Goal: Task Accomplishment & Management: Manage account settings

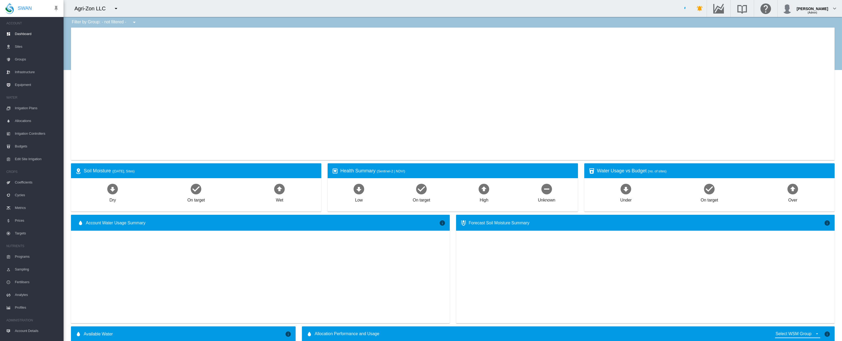
type input "**********"
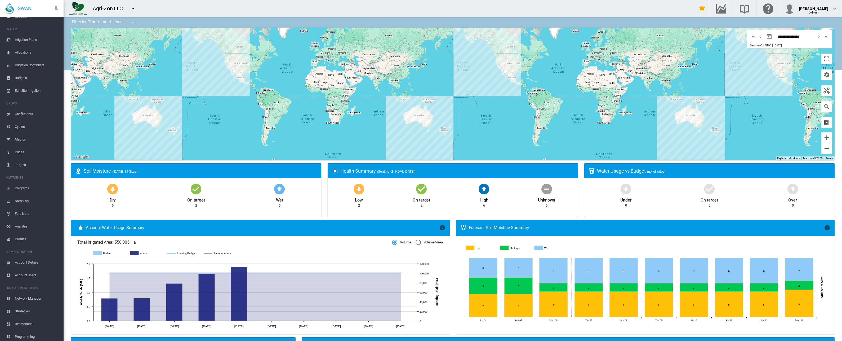
scroll to position [70, 0]
click at [36, 256] on span "Account Details" at bounding box center [37, 260] width 45 height 13
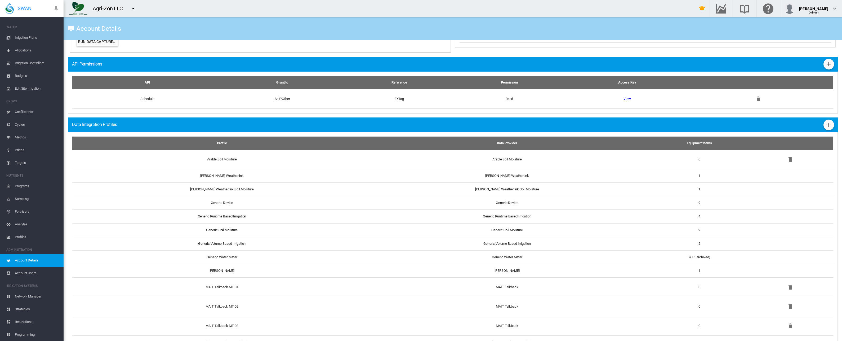
scroll to position [351, 0]
click at [826, 127] on md-icon "icon-plus" at bounding box center [829, 125] width 6 height 6
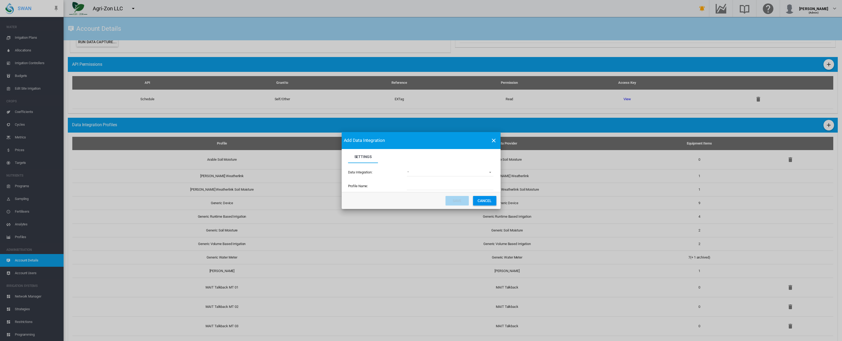
click at [435, 173] on md-select "(deprecated) Toro Lynx Course By Station Adcon Soil Moisture Aquacheck Soil Moi…" at bounding box center [450, 172] width 87 height 8
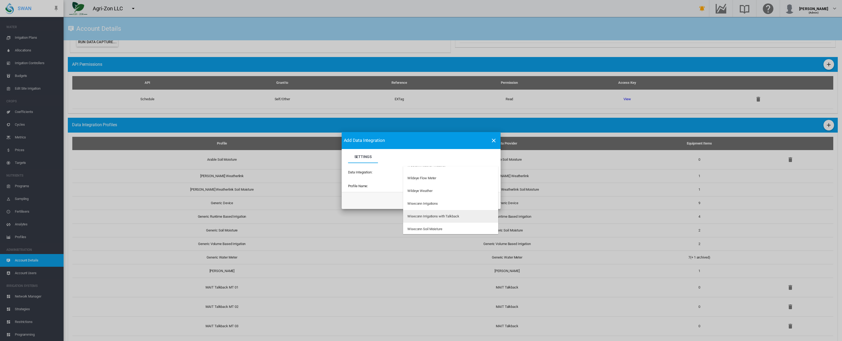
scroll to position [1761, 0]
click at [440, 192] on md-option "Wildeye Weather" at bounding box center [450, 191] width 95 height 13
type input "**********"
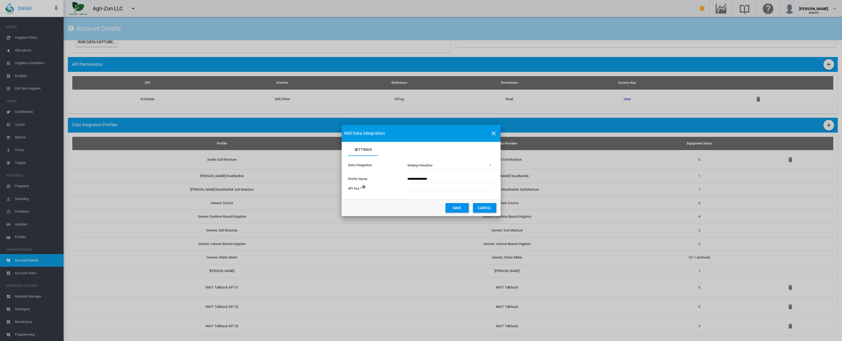
click at [481, 207] on button "Cancel" at bounding box center [484, 208] width 23 height 10
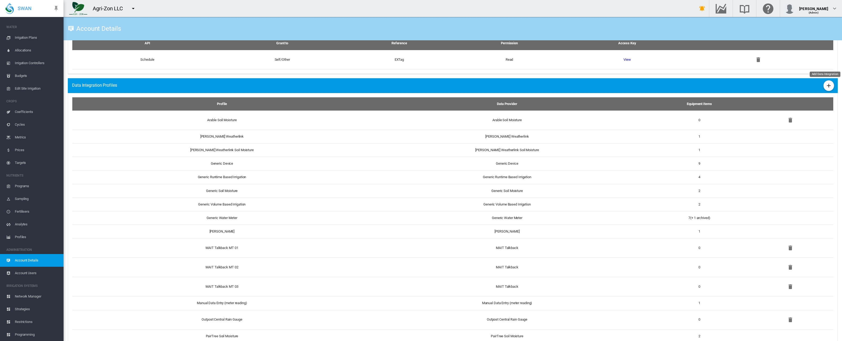
scroll to position [390, 0]
click at [824, 90] on button "Add Data Integration" at bounding box center [829, 86] width 11 height 11
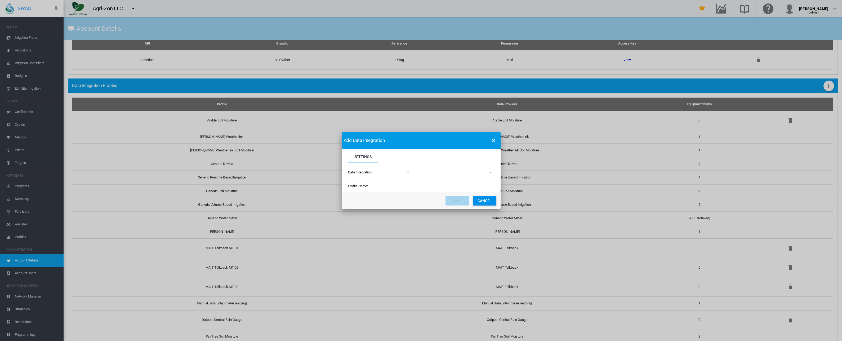
click at [456, 175] on md-select "(deprecated) Toro Lynx Course By Station Adcon Soil Moisture Aquacheck Soil Moi…" at bounding box center [450, 172] width 87 height 8
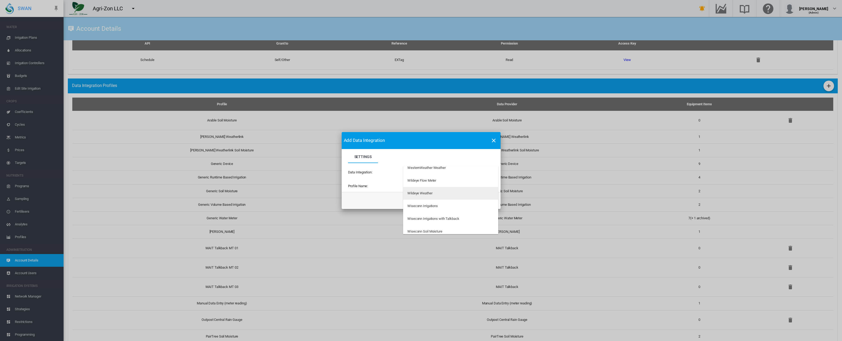
scroll to position [1760, 0]
click at [436, 189] on md-option "Wildeye Weather" at bounding box center [450, 192] width 95 height 13
type input "**********"
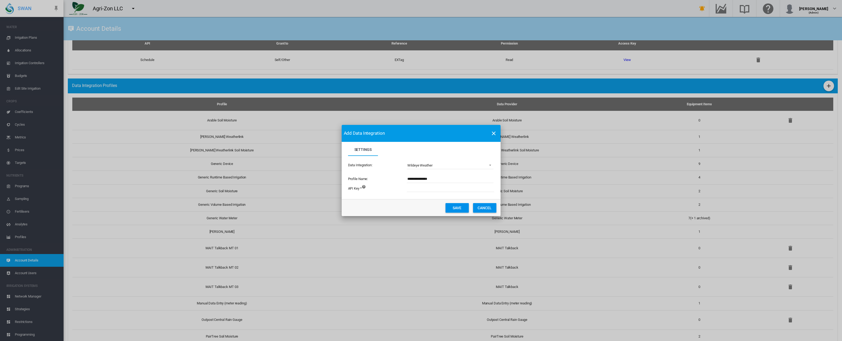
click at [436, 190] on input "Settings Settings ..." at bounding box center [480, 188] width 146 height 8
paste input "**********"
type input "**********"
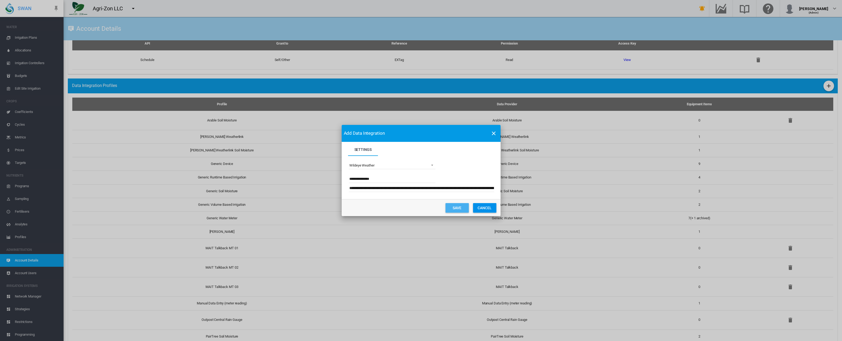
click at [454, 205] on button "Save" at bounding box center [457, 208] width 23 height 10
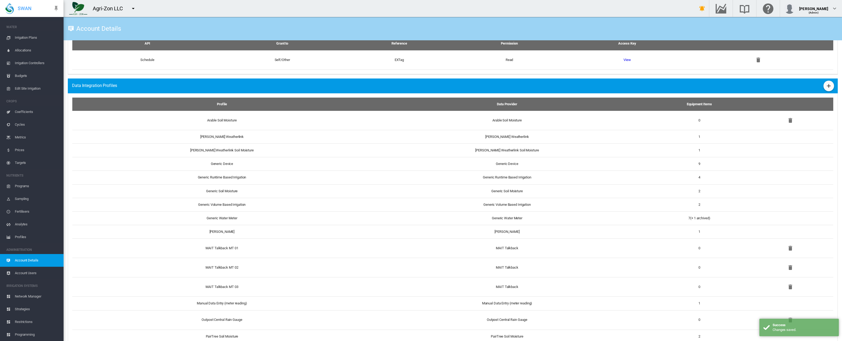
click at [24, 73] on span "Budgets" at bounding box center [37, 75] width 45 height 13
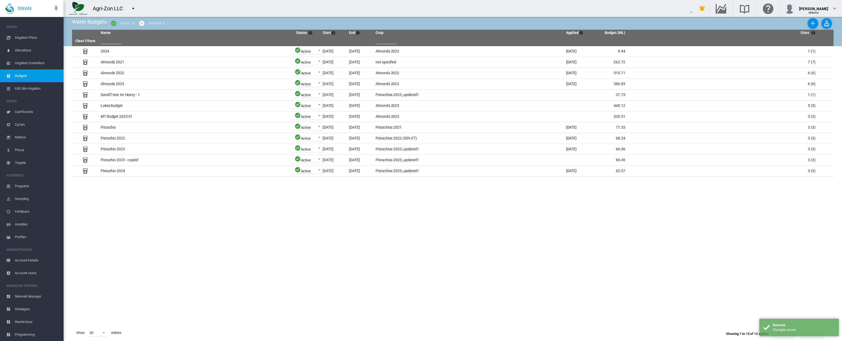
click at [25, 65] on span "Irrigation Controllers" at bounding box center [37, 63] width 45 height 13
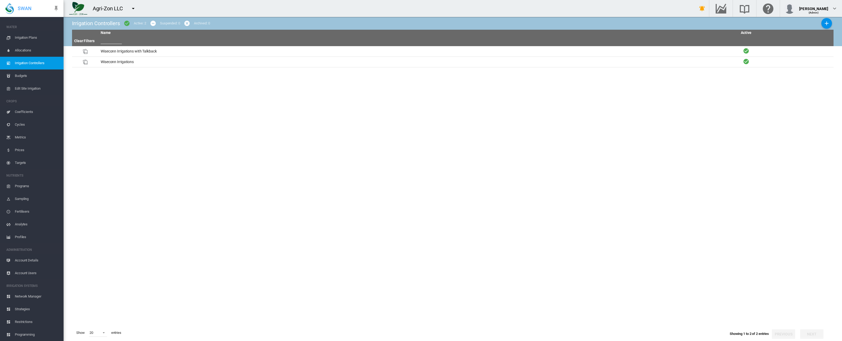
click at [25, 37] on span "Irrigation Plans" at bounding box center [37, 37] width 45 height 13
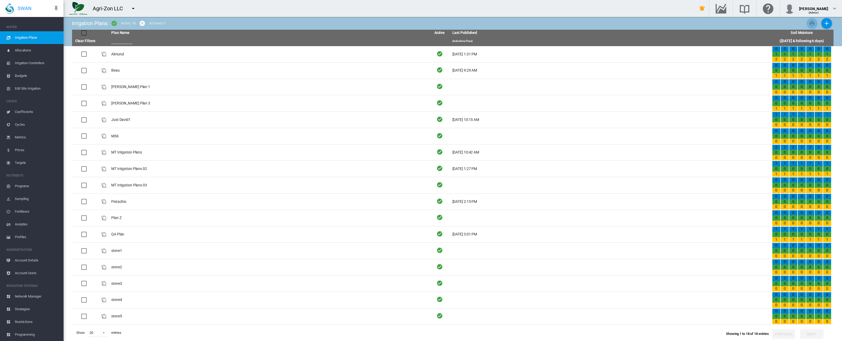
click at [31, 88] on span "Edit Site Irrigation" at bounding box center [37, 88] width 45 height 13
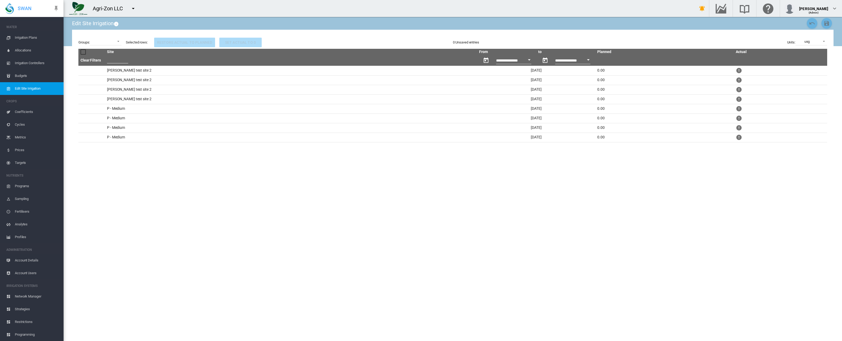
click at [29, 110] on span "Coefficients" at bounding box center [37, 111] width 45 height 13
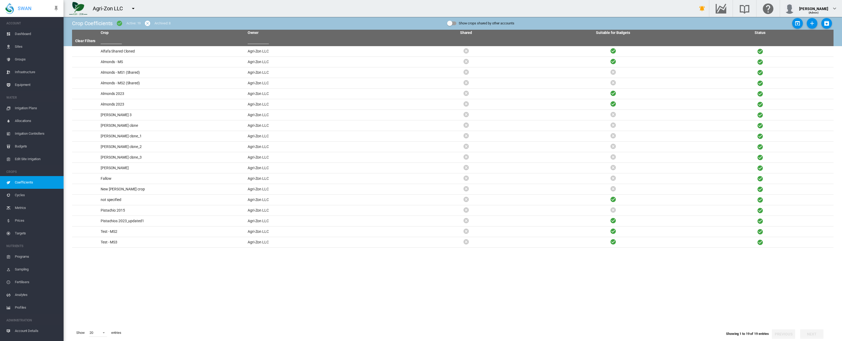
click at [25, 85] on span "Equipment" at bounding box center [37, 84] width 45 height 13
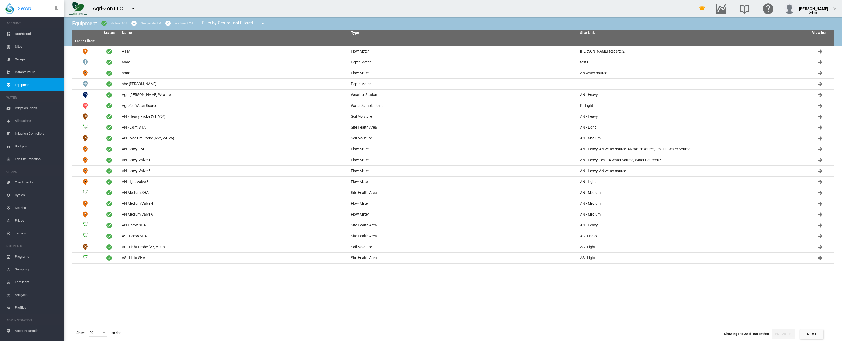
click at [133, 42] on input "text" at bounding box center [132, 40] width 21 height 8
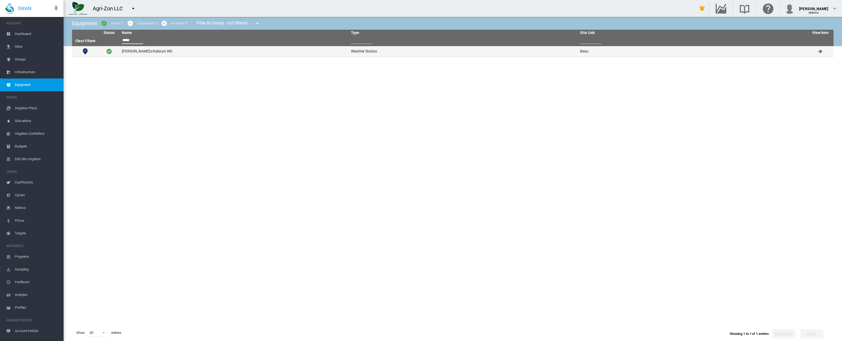
type input "*****"
click at [145, 49] on td "[PERSON_NAME]'s Rubicon WS" at bounding box center [234, 51] width 229 height 11
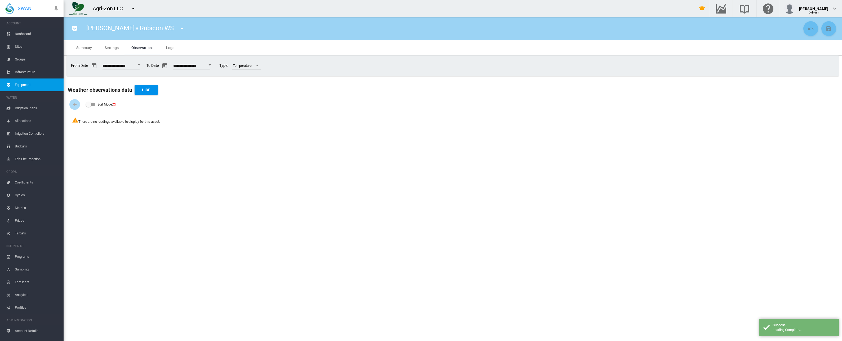
click at [114, 48] on span "Settings" at bounding box center [112, 48] width 14 height 4
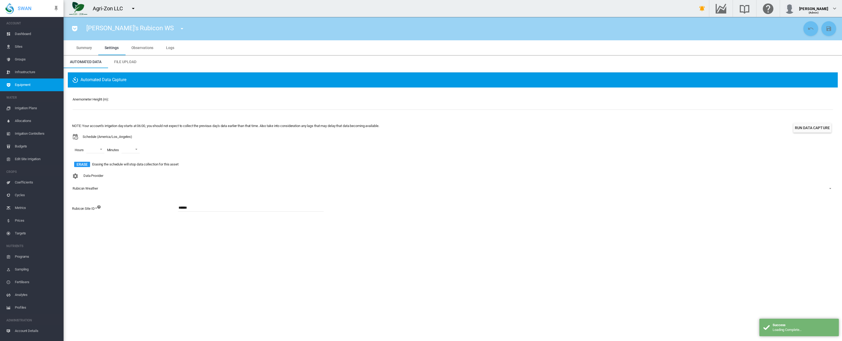
click at [120, 183] on div "Data Provider Rubicon Weather - No Selection - Davis Weatherlink Outpost Centra…" at bounding box center [453, 186] width 762 height 31
click at [118, 188] on span "Rubicon Weather" at bounding box center [449, 188] width 752 height 5
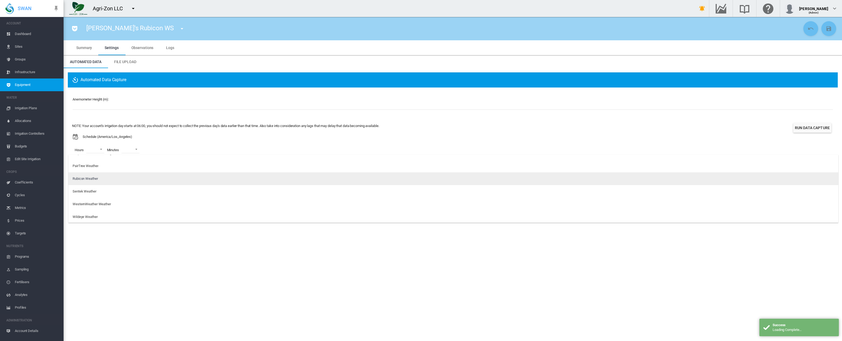
scroll to position [34, 0]
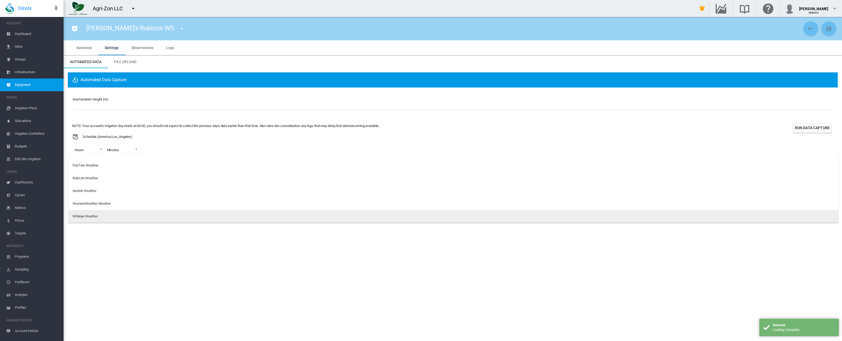
click at [111, 214] on md-option "Wildeye Weather" at bounding box center [453, 216] width 770 height 13
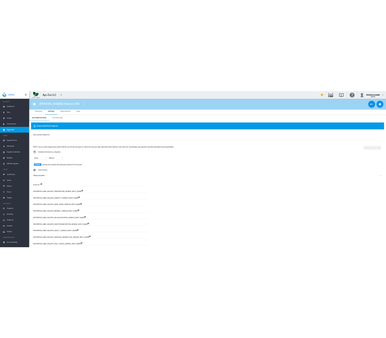
scroll to position [16, 0]
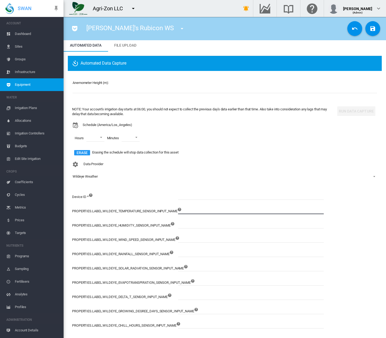
drag, startPoint x: 178, startPoint y: 211, endPoint x: 72, endPoint y: 211, distance: 106.5
click at [69, 210] on div "Anemometer Height (m): * NOTE: Your account's irrigation day starts at 06:00, y…" at bounding box center [225, 206] width 314 height 270
drag, startPoint x: 72, startPoint y: 211, endPoint x: 179, endPoint y: 215, distance: 106.6
click at [179, 215] on div "PROPERTIES.LABEL.WILDEYE_TEMPERATURE_SENSOR_INPUT_NAME" at bounding box center [204, 213] width 265 height 14
drag, startPoint x: 179, startPoint y: 215, endPoint x: 164, endPoint y: 187, distance: 31.3
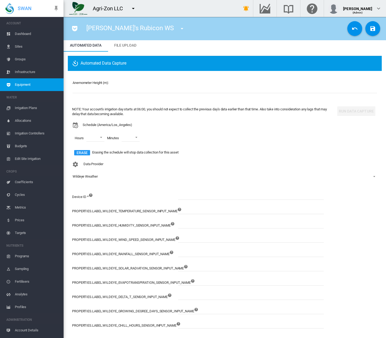
click at [164, 187] on div "Data Provider Wildeye Weather" at bounding box center [224, 174] width 305 height 31
drag, startPoint x: 178, startPoint y: 210, endPoint x: 136, endPoint y: 209, distance: 41.9
click at [136, 209] on label "PROPERTIES.LABEL.WILDEYE_TEMPERATURE_SENSOR_INPUT_NAME" at bounding box center [124, 213] width 105 height 14
drag, startPoint x: 136, startPoint y: 209, endPoint x: 91, endPoint y: 211, distance: 44.8
click at [98, 211] on label "PROPERTIES.LABEL.WILDEYE_TEMPERATURE_SENSOR_INPUT_NAME" at bounding box center [124, 213] width 105 height 14
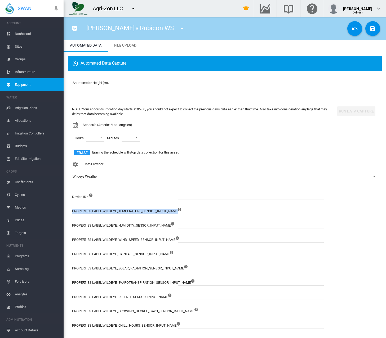
drag, startPoint x: 72, startPoint y: 210, endPoint x: 179, endPoint y: 214, distance: 106.6
click at [179, 214] on div "PROPERTIES.LABEL.WILDEYE_TEMPERATURE_SENSOR_INPUT_NAME" at bounding box center [204, 213] width 265 height 14
copy div "PROPERTIES.LABEL.WILDEYE_TEMPERATURE_SENSOR_INPUT_NAME"
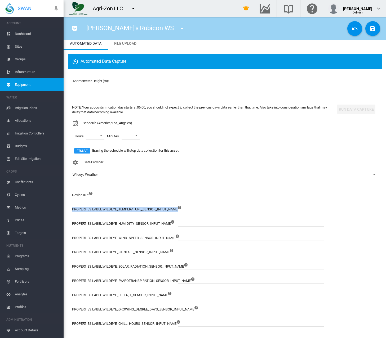
scroll to position [24, 0]
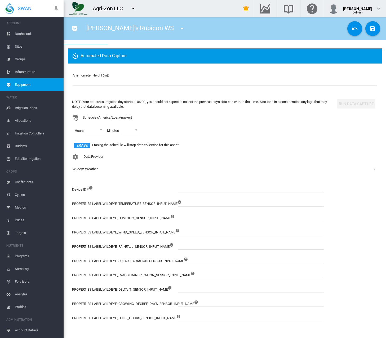
click at [148, 184] on div "Device ID * PROPERTIES.LABEL.WILDEYE_TEMPERATURE_SENSOR_INPUT_NAME" at bounding box center [204, 256] width 265 height 147
click at [118, 202] on label "PROPERTIES.LABEL.WILDEYE_TEMPERATURE_SENSOR_INPUT_NAME" at bounding box center [124, 206] width 105 height 14
drag, startPoint x: 179, startPoint y: 204, endPoint x: 73, endPoint y: 203, distance: 105.7
click at [76, 204] on div "PROPERTIES.LABEL.WILDEYE_TEMPERATURE_SENSOR_INPUT_NAME" at bounding box center [204, 206] width 265 height 14
drag, startPoint x: 72, startPoint y: 203, endPoint x: 181, endPoint y: 206, distance: 108.7
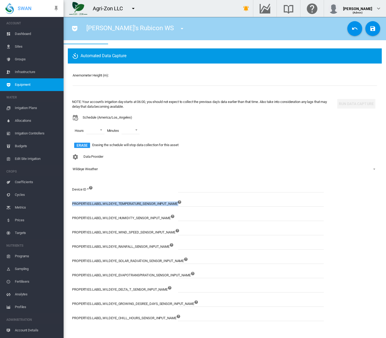
click at [181, 206] on div "PROPERTIES.LABEL.WILDEYE_TEMPERATURE_SENSOR_INPUT_NAME" at bounding box center [204, 206] width 265 height 14
copy div "PROPERTIES.LABEL.WILDEYE_TEMPERATURE_SENSOR_INPUT_NAME"
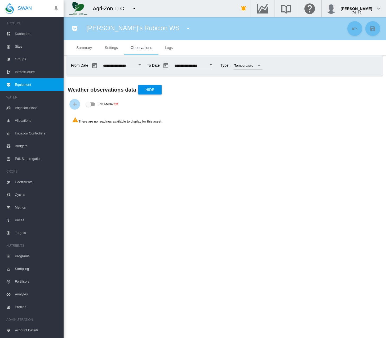
click at [111, 55] on md-tab-item "Settings" at bounding box center [111, 47] width 26 height 15
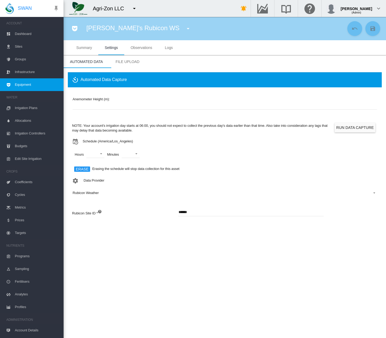
click at [105, 179] on div "Data Provider Rubicon Weather - No Selection - Davis Weatherlink Outpost Centra…" at bounding box center [224, 191] width 305 height 31
click at [103, 194] on span "Rubicon Weather" at bounding box center [221, 193] width 296 height 5
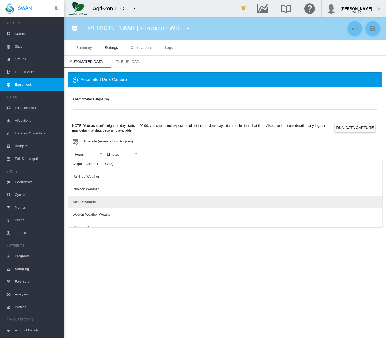
scroll to position [34, 0]
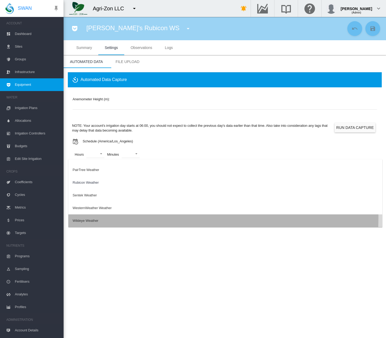
click at [99, 218] on md-option "Wildeye Weather" at bounding box center [225, 221] width 314 height 13
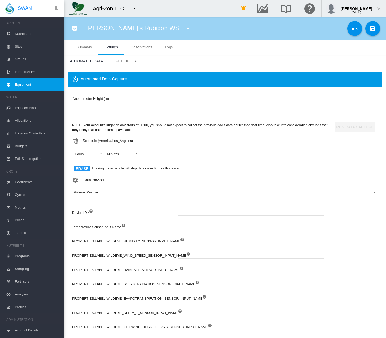
scroll to position [1, 0]
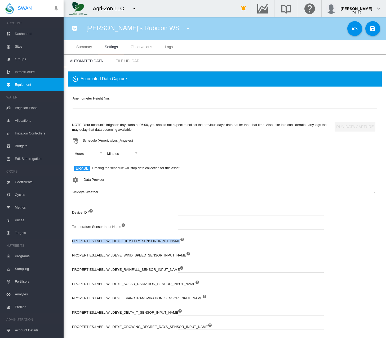
drag, startPoint x: 171, startPoint y: 241, endPoint x: 72, endPoint y: 241, distance: 99.3
click at [72, 241] on div "Anemometer Height (m): * NOTE: Your account's irrigation day starts at 06:00, y…" at bounding box center [225, 222] width 314 height 270
click at [185, 29] on md-icon "icon-menu-down" at bounding box center [188, 28] width 6 height 6
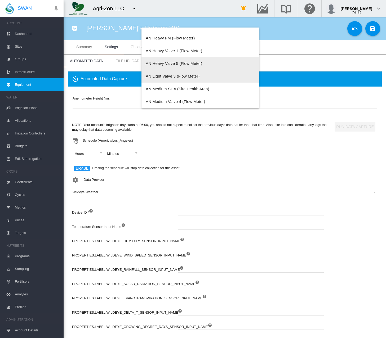
scroll to position [122, 0]
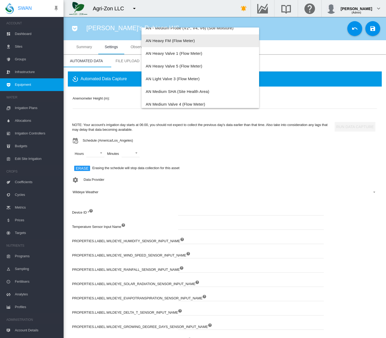
click at [190, 44] on button "AN Heavy FM (Flow Meter)" at bounding box center [200, 40] width 118 height 13
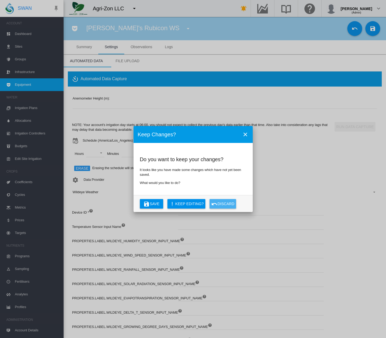
click at [228, 204] on button "Discard" at bounding box center [223, 204] width 26 height 10
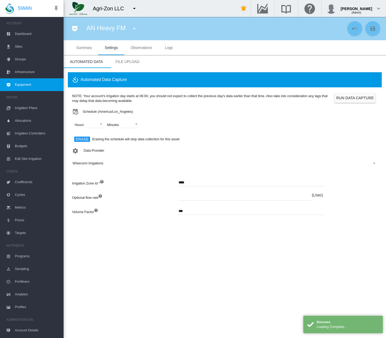
click at [108, 162] on span "Wiseconn Irrigations" at bounding box center [221, 163] width 296 height 5
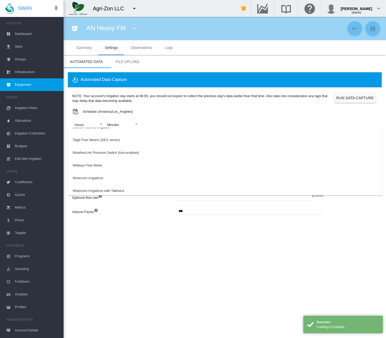
scroll to position [133, 0]
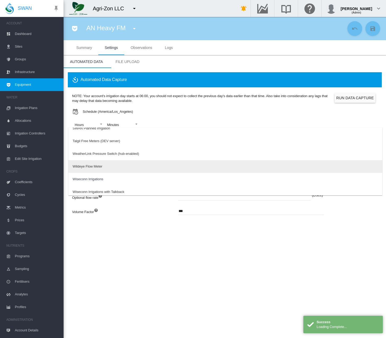
click at [107, 167] on md-option "Wildeye Flow Meter" at bounding box center [225, 166] width 314 height 13
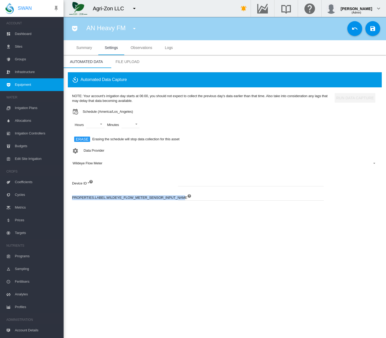
drag, startPoint x: 176, startPoint y: 198, endPoint x: 71, endPoint y: 199, distance: 104.4
click at [71, 199] on div "NOTE: Your account's irrigation day starts at 06:00, you should not expect to c…" at bounding box center [225, 150] width 314 height 126
drag, startPoint x: 71, startPoint y: 199, endPoint x: 171, endPoint y: 202, distance: 99.7
click at [171, 202] on label "PROPERTIES.LABEL.WILDEYE_FLOW_METER_SENSOR_INPUT_NAME" at bounding box center [129, 200] width 115 height 14
drag, startPoint x: 177, startPoint y: 199, endPoint x: 71, endPoint y: 196, distance: 106.3
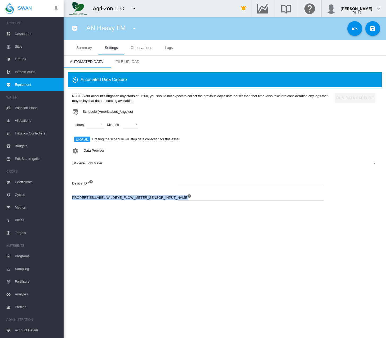
click at [71, 196] on div "NOTE: Your account's irrigation day starts at 06:00, you should not expect to c…" at bounding box center [225, 150] width 314 height 126
copy div "PROPERTIES.LABEL.WILDEYE_FLOW_METER_SENSOR_INPUT_NAME"
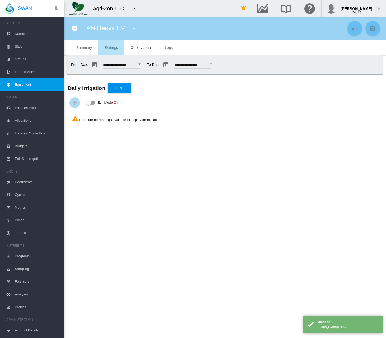
click at [108, 45] on md-tab-item "Settings" at bounding box center [111, 47] width 26 height 15
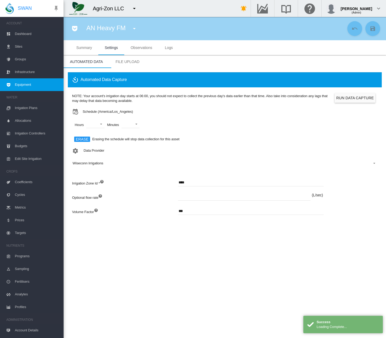
click at [107, 164] on span "Wiseconn Irrigations" at bounding box center [221, 163] width 296 height 5
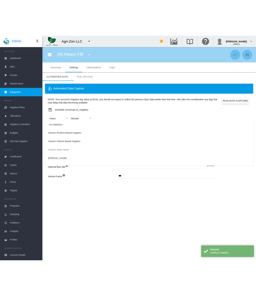
scroll to position [148, 0]
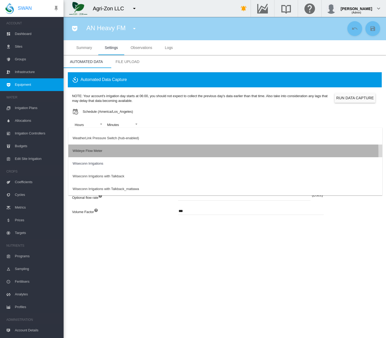
click at [95, 154] on md-option "Wildeye Flow Meter" at bounding box center [225, 151] width 314 height 13
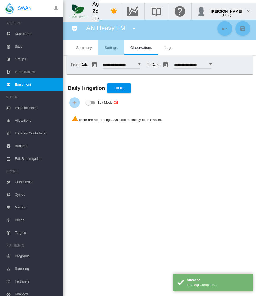
click at [110, 50] on span "Settings" at bounding box center [111, 48] width 13 height 4
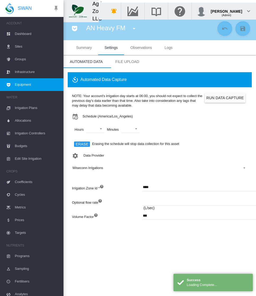
click at [104, 169] on span "Wiseconn Irrigations" at bounding box center [156, 168] width 166 height 5
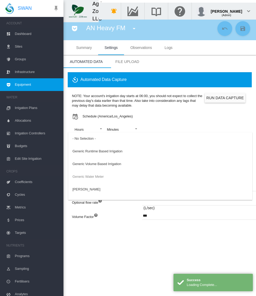
scroll to position [148, 0]
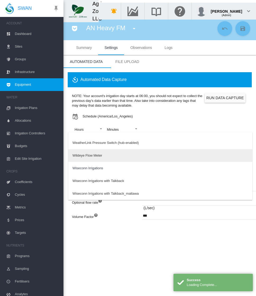
click at [104, 156] on md-option "Wildeye Flow Meter" at bounding box center [160, 155] width 184 height 13
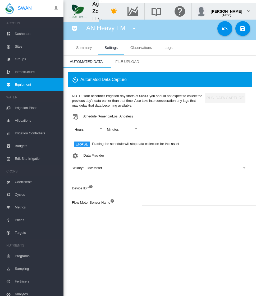
click at [134, 29] on md-icon "icon-menu-down" at bounding box center [134, 28] width 6 height 6
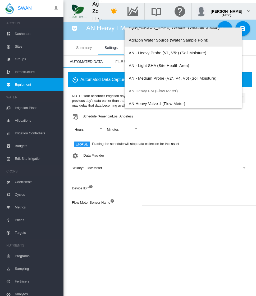
scroll to position [66, 0]
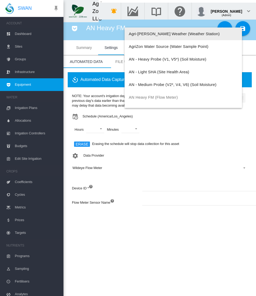
click at [159, 36] on span "Agri-[PERSON_NAME] Weather (Weather Station)" at bounding box center [174, 34] width 91 height 5
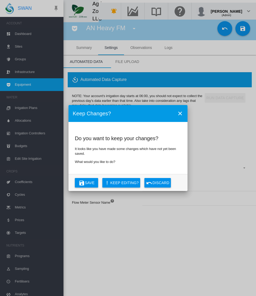
click at [152, 182] on button "Discard" at bounding box center [158, 183] width 26 height 10
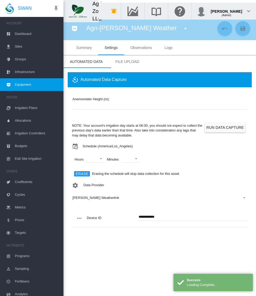
click at [112, 196] on span "[PERSON_NAME] Weatherlink" at bounding box center [156, 198] width 166 height 5
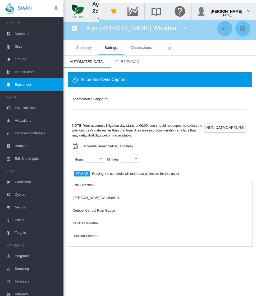
scroll to position [34, 0]
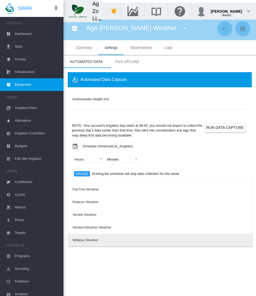
click at [106, 238] on md-option "Wildeye Weather" at bounding box center [160, 240] width 184 height 13
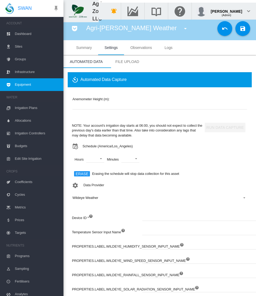
scroll to position [74, 0]
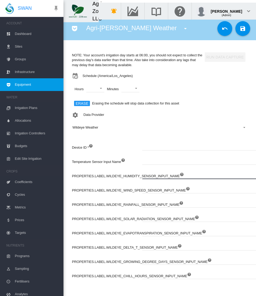
drag, startPoint x: 171, startPoint y: 172, endPoint x: 75, endPoint y: 170, distance: 95.9
click at [75, 171] on div "PROPERTIES.LABEL.WILDEYE_HUMIDITY_SENSOR_INPUT_NAME" at bounding box center [160, 178] width 176 height 14
drag, startPoint x: 73, startPoint y: 171, endPoint x: 95, endPoint y: 170, distance: 22.0
click at [95, 171] on label "PROPERTIES.LABEL.WILDEYE_HUMIDITY_SENSOR_INPUT_NAME" at bounding box center [126, 178] width 108 height 14
drag, startPoint x: 73, startPoint y: 172, endPoint x: 94, endPoint y: 174, distance: 20.5
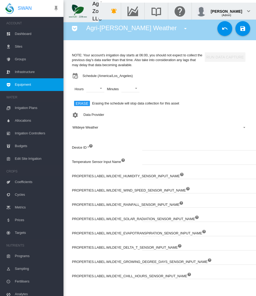
click at [94, 174] on label "PROPERTIES.LABEL.WILDEYE_HUMIDITY_SENSOR_INPUT_NAME" at bounding box center [126, 178] width 108 height 14
click at [93, 173] on label "PROPERTIES.LABEL.WILDEYE_HUMIDITY_SENSOR_INPUT_NAME" at bounding box center [126, 178] width 108 height 14
drag, startPoint x: 93, startPoint y: 173, endPoint x: 82, endPoint y: 172, distance: 11.2
click at [82, 172] on label "PROPERTIES.LABEL.WILDEYE_HUMIDITY_SENSOR_INPUT_NAME" at bounding box center [126, 178] width 108 height 14
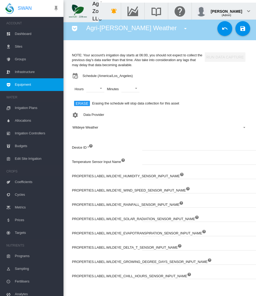
click at [72, 172] on label "PROPERTIES.LABEL.WILDEYE_HUMIDITY_SENSOR_INPUT_NAME" at bounding box center [126, 178] width 108 height 14
click at [76, 172] on label "PROPERTIES.LABEL.WILDEYE_HUMIDITY_SENSOR_INPUT_NAME" at bounding box center [126, 178] width 108 height 14
click at [170, 173] on input at bounding box center [216, 175] width 146 height 8
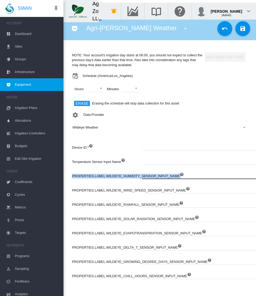
copy div "PROPERTIES.LABEL.WILDEYE_HUMIDITY_SENSOR_INPUT_NAME"
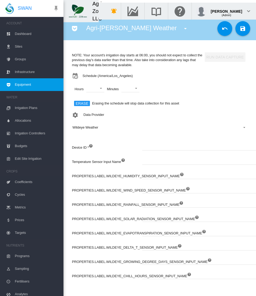
click at [84, 186] on label "PROPERTIES.LABEL.WILDEYE_WIND_SPEED_SENSOR_INPUT_NAME" at bounding box center [129, 193] width 114 height 14
click at [176, 187] on input at bounding box center [216, 190] width 146 height 8
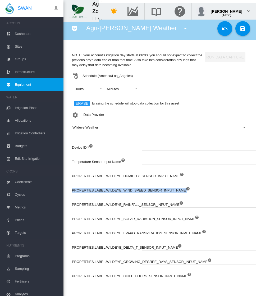
copy div "PROPERTIES.LABEL.WILDEYE_WIND_SPEED_SENSOR_INPUT_NAME"
click at [83, 203] on label "PROPERTIES.LABEL.WILDEYE_RAINFALL_SENSOR_INPUT_NAME" at bounding box center [126, 207] width 108 height 14
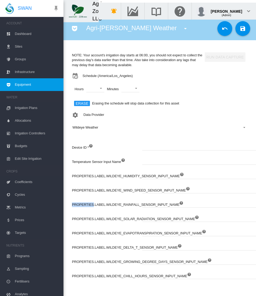
click at [83, 203] on label "PROPERTIES.LABEL.WILDEYE_RAINFALL_SENSOR_INPUT_NAME" at bounding box center [126, 207] width 108 height 14
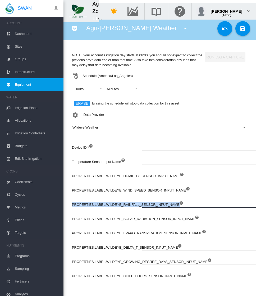
click at [170, 201] on input at bounding box center [216, 204] width 146 height 8
copy div "PROPERTIES.LABEL.WILDEYE_RAINFALL_SENSOR_INPUT_NAME"
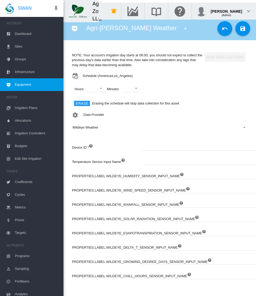
click at [85, 214] on label "PROPERTIES.LABEL.WILDEYE_SOLAR_RADIATION_SENSOR_INPUT_NAME" at bounding box center [133, 221] width 123 height 14
click at [184, 215] on input at bounding box center [216, 218] width 146 height 8
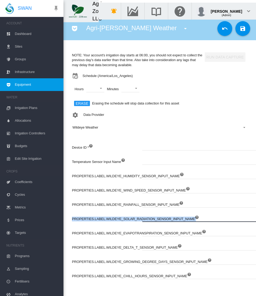
copy div "PROPERTIES.LABEL.WILDEYE_SOLAR_RADIATION_SENSOR_INPUT_NAME"
click at [86, 231] on label "PROPERTIES.LABEL.WILDEYE_EVAPOTRANSPIRATION_SENSOR_INPUT_NAME" at bounding box center [137, 236] width 130 height 14
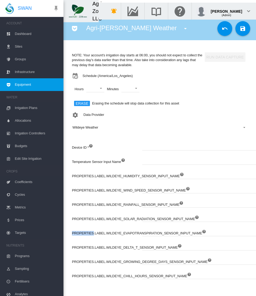
click at [86, 231] on label "PROPERTIES.LABEL.WILDEYE_EVAPOTRANSPIRATION_SENSOR_INPUT_NAME" at bounding box center [137, 236] width 130 height 14
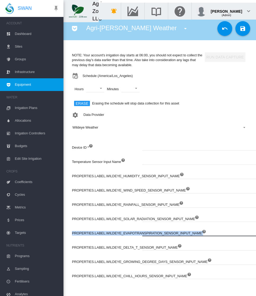
click at [192, 229] on input at bounding box center [216, 233] width 146 height 8
copy div "PROPERTIES.LABEL.WILDEYE_EVAPOTRANSPIRATION_SENSOR_INPUT_NAME"
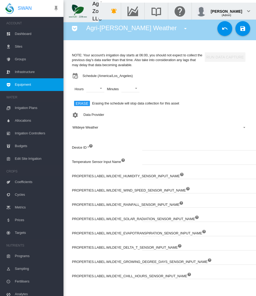
click at [83, 244] on label "PROPERTIES.LABEL.WILDEYE_DELTA_T_SENSOR_INPUT_NAME" at bounding box center [125, 250] width 106 height 14
click at [169, 245] on input at bounding box center [216, 247] width 146 height 8
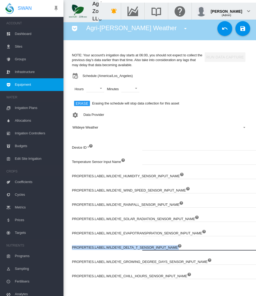
copy div "PROPERTIES.LABEL.WILDEYE_DELTA_T_SENSOR_INPUT_NAME"
click at [85, 258] on label "PROPERTIES.LABEL.WILDEYE_GROWING_DEGREE_DAYS_SENSOR_INPUT_NAME" at bounding box center [140, 264] width 136 height 14
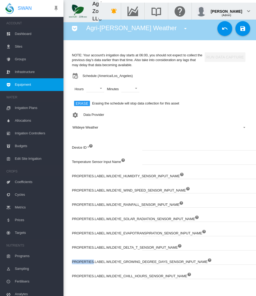
click at [85, 258] on label "PROPERTIES.LABEL.WILDEYE_GROWING_DEGREE_DAYS_SENSOR_INPUT_NAME" at bounding box center [140, 264] width 136 height 14
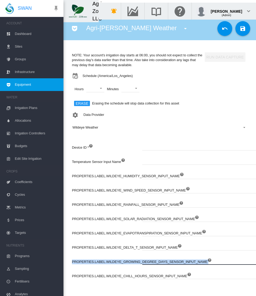
click at [194, 257] on input at bounding box center [216, 261] width 146 height 8
copy div "PROPERTIES.LABEL.WILDEYE_GROWING_DEGREE_DAYS_SENSOR_INPUT_NAME"
click at [85, 272] on label "PROPERTIES.LABEL.WILDEYE_CHILL_HOURS_SENSOR_INPUT_NAME" at bounding box center [130, 279] width 116 height 14
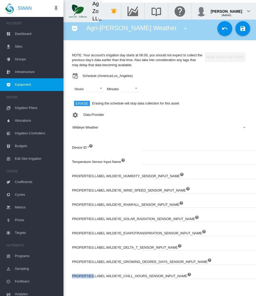
click at [85, 272] on label "PROPERTIES.LABEL.WILDEYE_CHILL_HOURS_SENSOR_INPUT_NAME" at bounding box center [130, 279] width 116 height 14
click at [176, 272] on input at bounding box center [216, 276] width 146 height 8
copy div "PROPERTIES.LABEL.WILDEYE_CHILL_HOURS_SENSOR_INPUT_NAME"
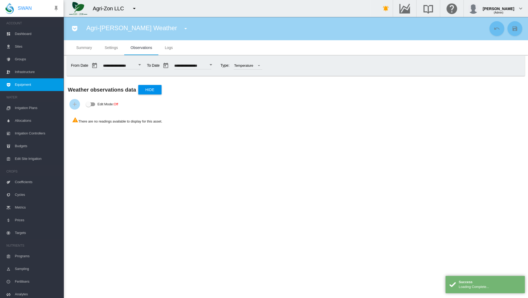
click at [114, 49] on span "Settings" at bounding box center [111, 48] width 13 height 4
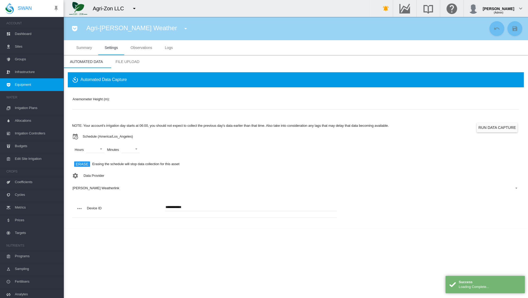
click at [127, 190] on span "[PERSON_NAME] Weatherlink" at bounding box center [292, 188] width 438 height 5
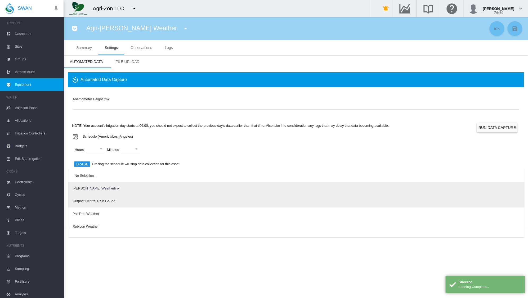
scroll to position [34, 0]
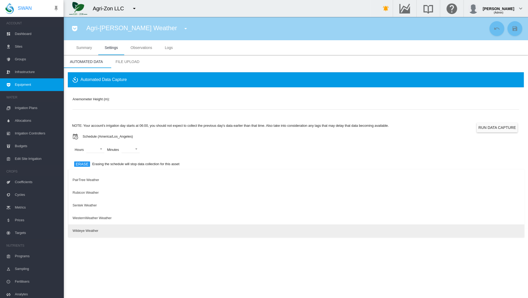
click at [118, 229] on md-option "Wildeye Weather" at bounding box center [296, 231] width 456 height 13
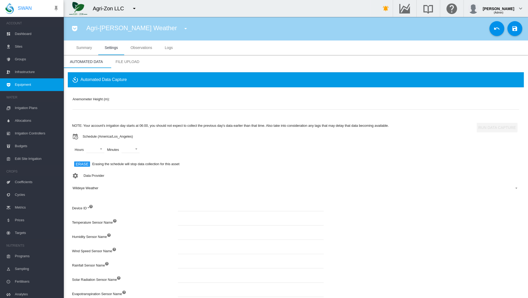
scroll to position [59, 0]
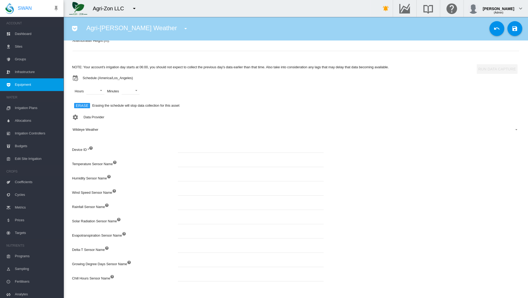
click at [189, 150] on input at bounding box center [251, 149] width 146 height 8
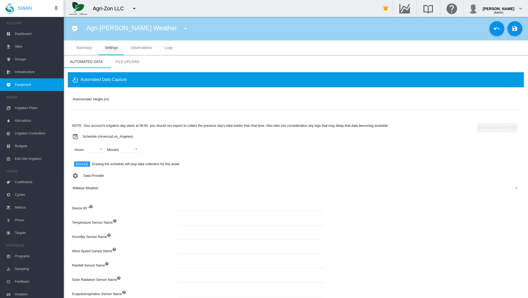
click at [133, 8] on md-icon "icon-menu-down" at bounding box center [134, 8] width 6 height 6
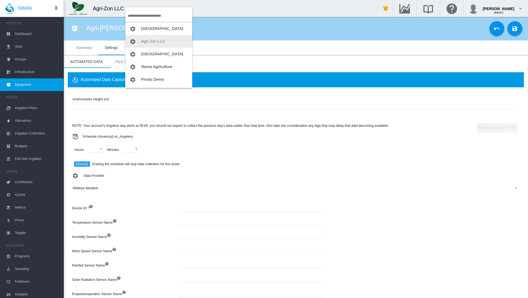
scroll to position [38, 0]
click at [41, 85] on md-backdrop at bounding box center [264, 149] width 528 height 298
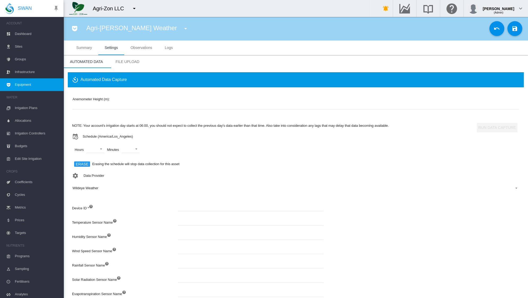
click at [27, 86] on span "Equipment" at bounding box center [37, 84] width 45 height 13
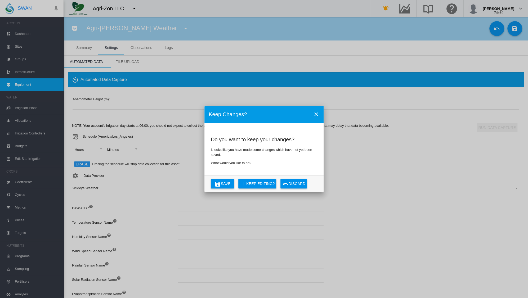
click at [290, 183] on button "Discard" at bounding box center [294, 184] width 26 height 10
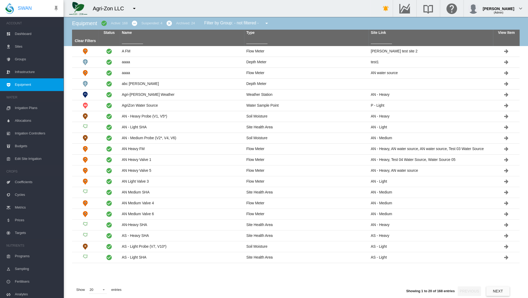
click at [134, 40] on input "text" at bounding box center [132, 40] width 21 height 8
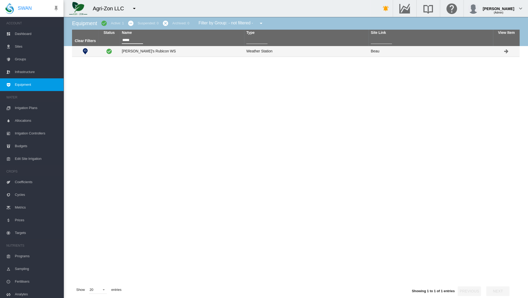
type input "*****"
click at [144, 50] on td "[PERSON_NAME]'s Rubicon WS" at bounding box center [182, 51] width 125 height 11
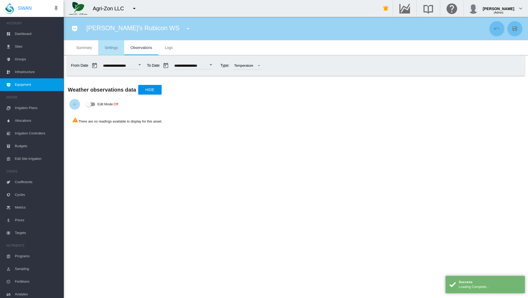
click at [119, 50] on md-tab-item "Settings" at bounding box center [111, 47] width 26 height 15
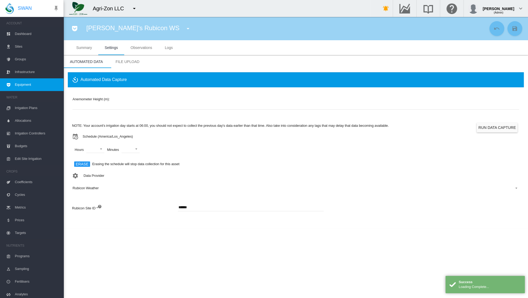
click at [107, 188] on span "Rubicon Weather" at bounding box center [292, 188] width 438 height 5
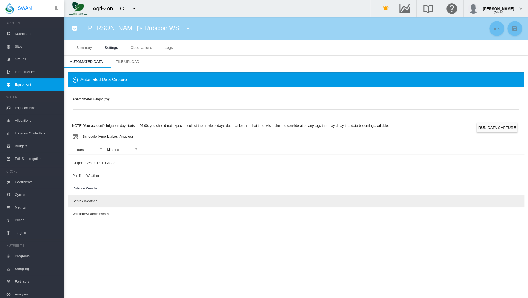
scroll to position [34, 0]
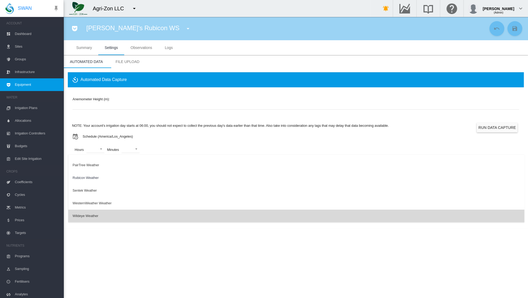
click at [103, 215] on md-option "Wildeye Weather" at bounding box center [296, 216] width 456 height 13
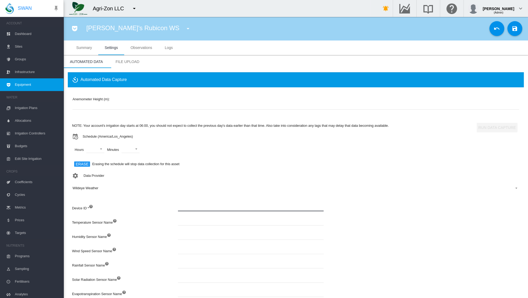
click at [187, 206] on input at bounding box center [251, 207] width 146 height 8
paste input "*******"
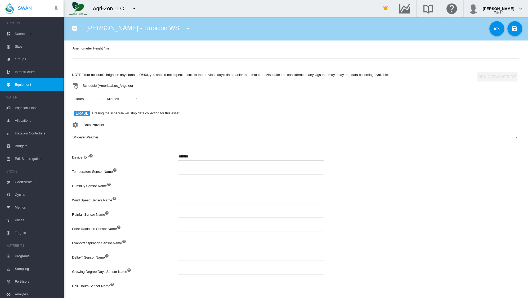
scroll to position [59, 0]
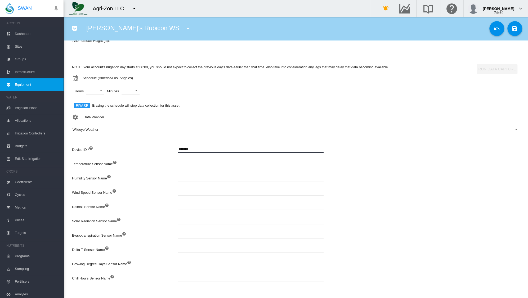
type input "*******"
paste input "**********"
type input "**********"
paste input "**********"
type input "**********"
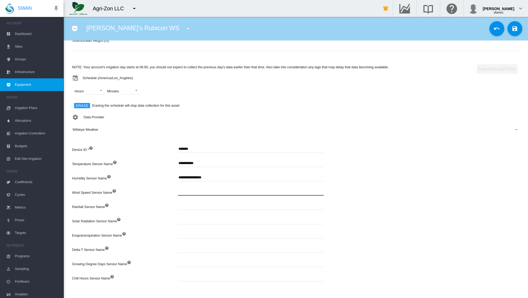
paste input "**********"
type input "**********"
paste input "**********"
type input "**********"
paste input "**********"
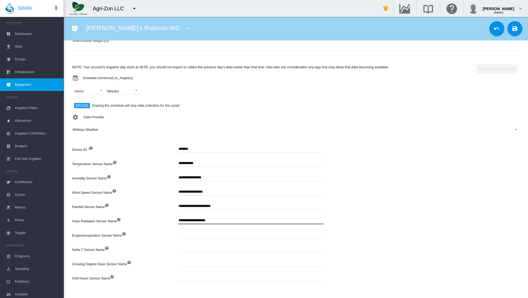
type input "**********"
paste input "**********"
type input "**********"
paste input "*******"
type input "*******"
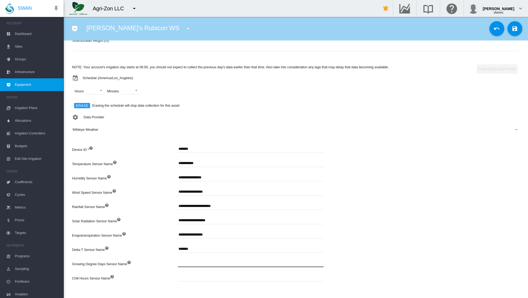
paste input "**********"
type input "**********"
paste input "**********"
type input "**********"
click at [416, 205] on div "Anemometer Height (m): * NOTE: Your account's irrigation day starts at 06:00, y…" at bounding box center [296, 161] width 456 height 265
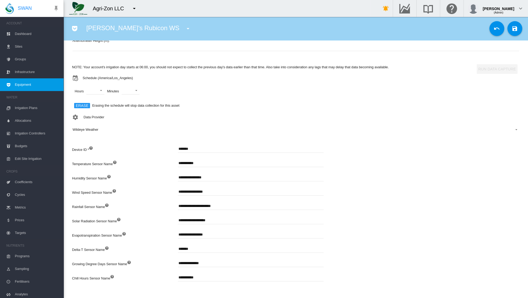
scroll to position [0, 0]
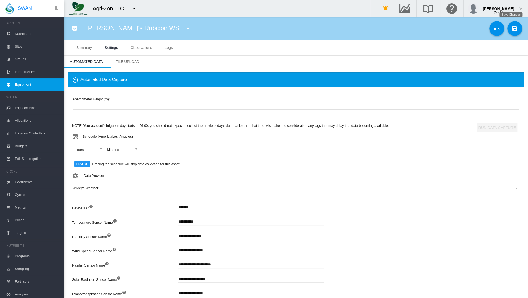
click at [512, 29] on md-icon "icon-content-save" at bounding box center [515, 28] width 6 height 6
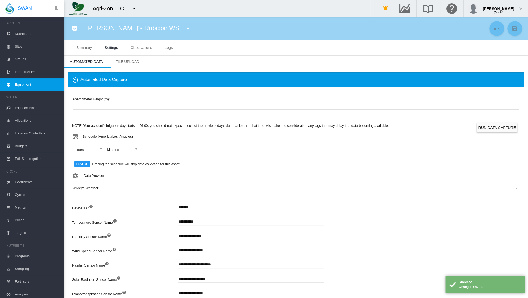
click at [493, 126] on button "Run Data Capture" at bounding box center [497, 128] width 41 height 10
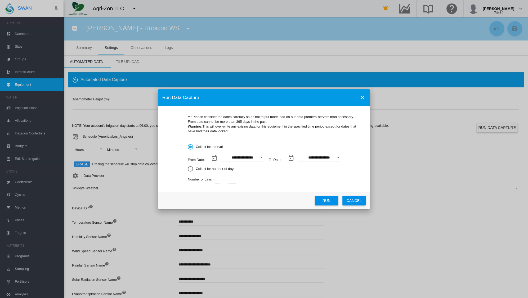
click at [263, 159] on button "Open calendar" at bounding box center [262, 158] width 10 height 10
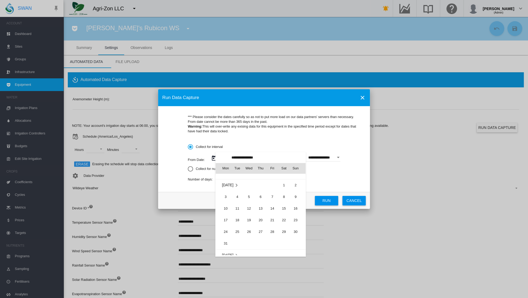
scroll to position [122294, 0]
click at [260, 198] on span "6" at bounding box center [260, 197] width 11 height 11
type input "**********"
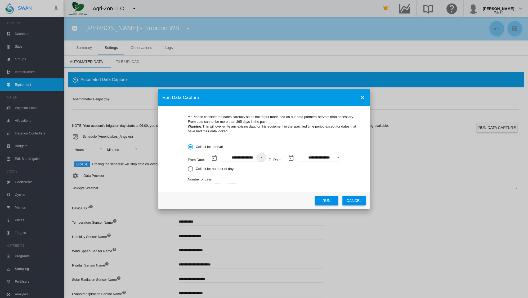
click at [338, 157] on div "Open calendar" at bounding box center [338, 157] width 3 height 1
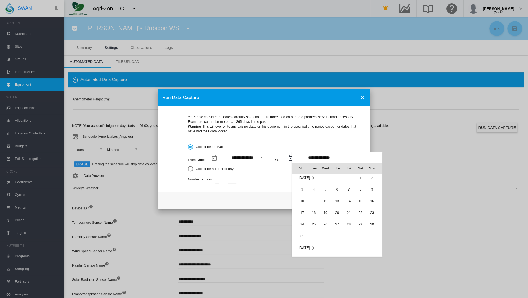
scroll to position [0, 0]
click at [325, 202] on span "12" at bounding box center [325, 203] width 11 height 11
type input "**********"
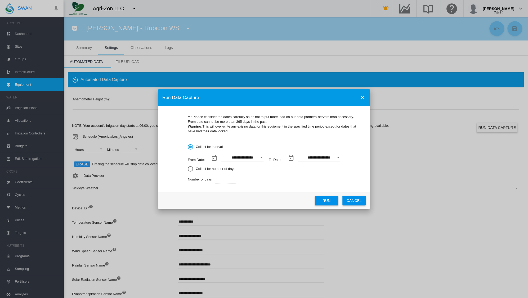
click at [333, 201] on button "Run" at bounding box center [326, 201] width 23 height 10
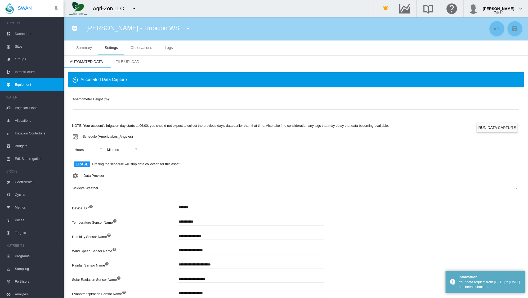
scroll to position [59, 0]
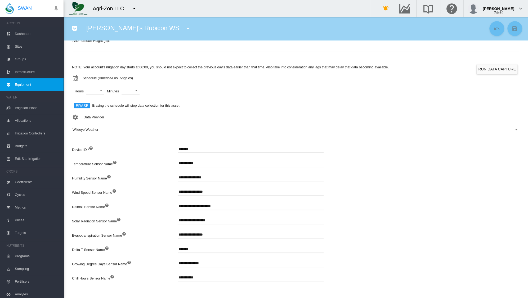
click at [380, 199] on div "Anemometer Height (m): * NOTE: Your account's irrigation day starts at 06:00, y…" at bounding box center [296, 161] width 456 height 265
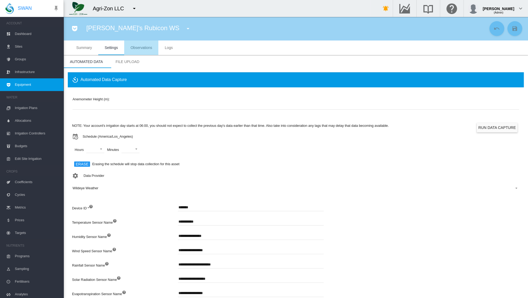
click at [143, 47] on span "Observations" at bounding box center [141, 48] width 21 height 4
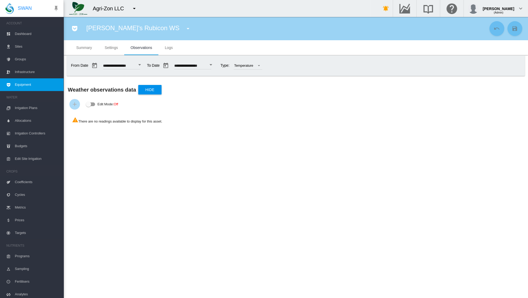
click at [168, 46] on span "Logs" at bounding box center [169, 48] width 8 height 4
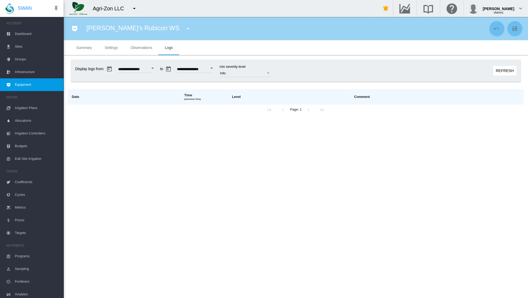
click at [143, 49] on span "Observations" at bounding box center [141, 48] width 21 height 4
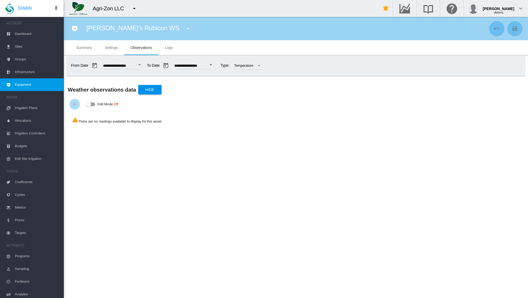
click at [144, 66] on button "Open calendar" at bounding box center [140, 65] width 10 height 10
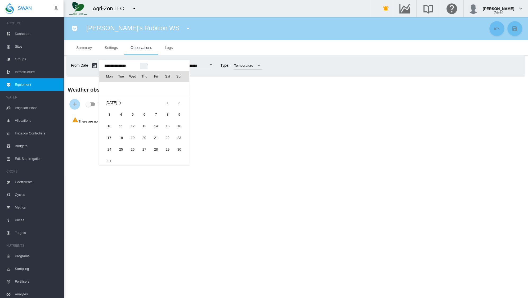
scroll to position [12762, 0]
click at [168, 103] on span "1" at bounding box center [167, 103] width 11 height 11
type input "**********"
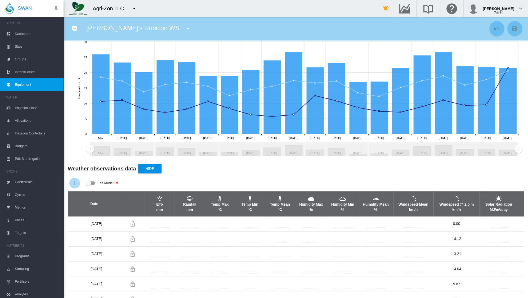
scroll to position [0, 0]
